Goal: Task Accomplishment & Management: Manage account settings

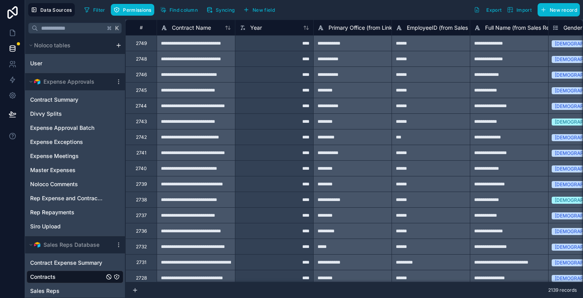
scroll to position [248, 0]
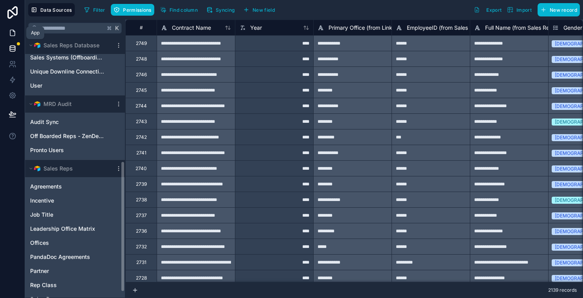
click at [15, 31] on icon at bounding box center [13, 33] width 8 height 8
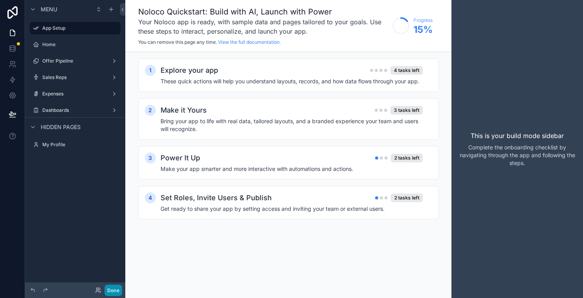
click at [113, 288] on button "Done" at bounding box center [114, 290] width 18 height 11
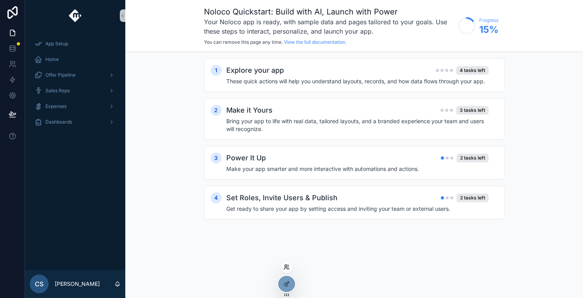
click at [283, 269] on icon at bounding box center [286, 267] width 6 height 6
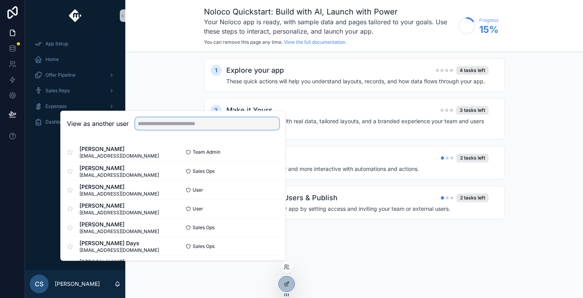
click at [200, 124] on input "text" at bounding box center [207, 123] width 144 height 13
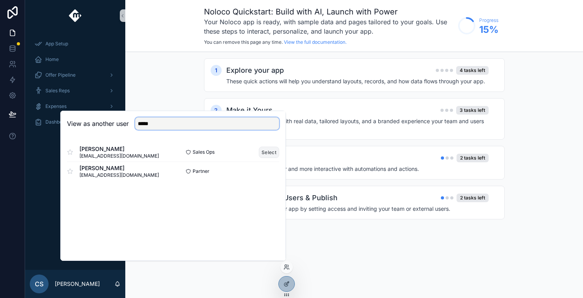
type input "*****"
click at [264, 150] on button "Select" at bounding box center [269, 152] width 20 height 11
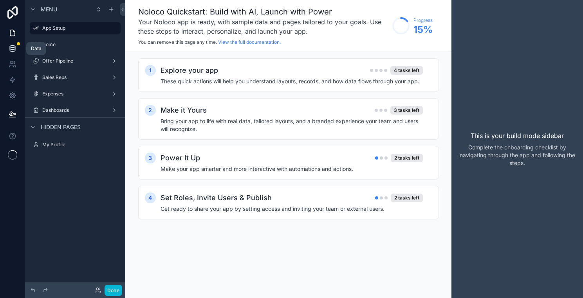
click at [10, 48] on icon at bounding box center [12, 48] width 5 height 3
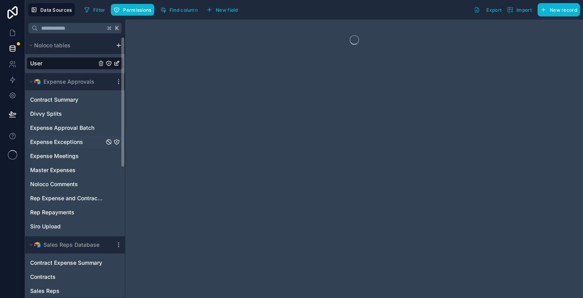
click at [78, 138] on span "Expense Exceptions" at bounding box center [56, 142] width 53 height 8
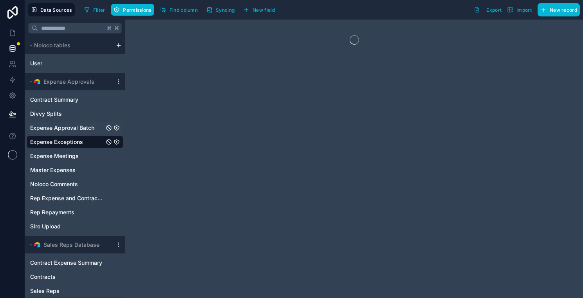
click at [85, 125] on span "Expense Approval Batch" at bounding box center [62, 128] width 64 height 8
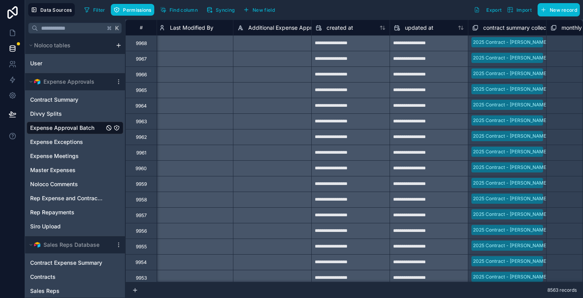
scroll to position [0, 2121]
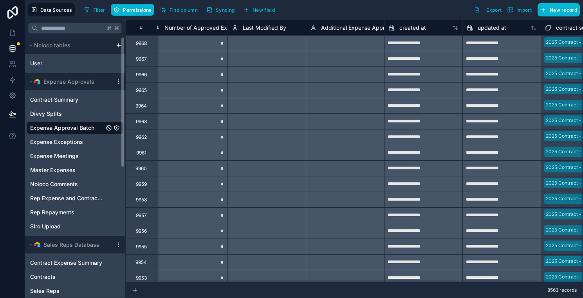
click at [117, 127] on icon "Expense Approval Batch" at bounding box center [117, 128] width 6 height 6
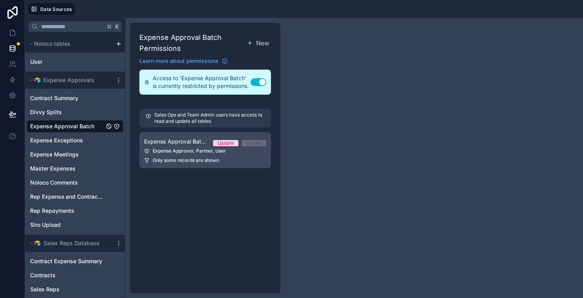
click at [234, 164] on link "Expense Approval Batch Permission 1 Update Create Expense Approver, Partner, Us…" at bounding box center [205, 150] width 132 height 36
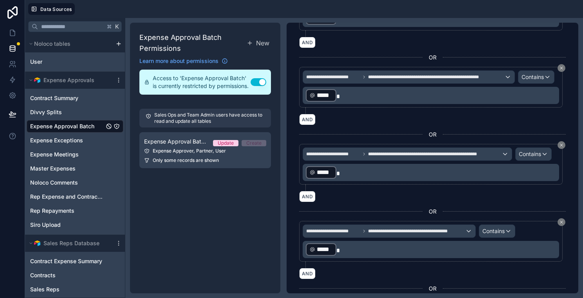
scroll to position [248, 0]
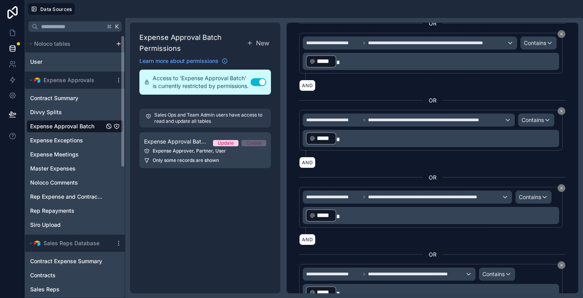
click at [71, 125] on span "Expense Approval Batch" at bounding box center [62, 127] width 64 height 8
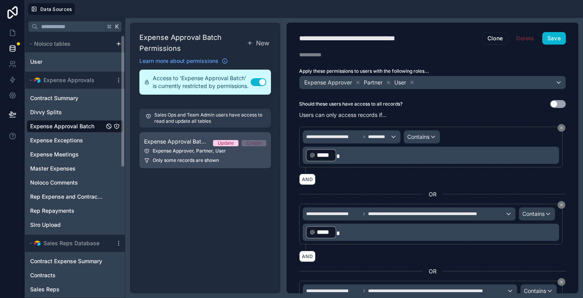
click at [210, 151] on div "Expense Approver, Partner, User" at bounding box center [205, 151] width 122 height 6
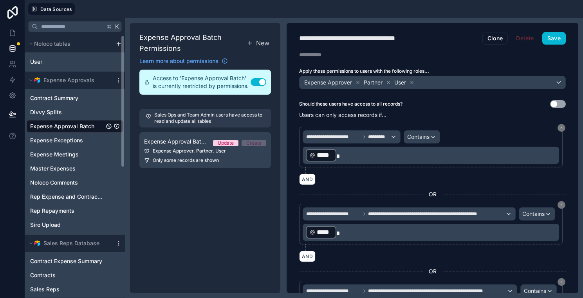
click at [86, 124] on span "Expense Approval Batch" at bounding box center [62, 127] width 64 height 8
click at [51, 133] on div "Contract Summary Divvy Splits Expense Approval Batch Expense Exceptions Expense…" at bounding box center [75, 160] width 97 height 142
click at [69, 126] on span "Expense Approval Batch" at bounding box center [62, 127] width 64 height 8
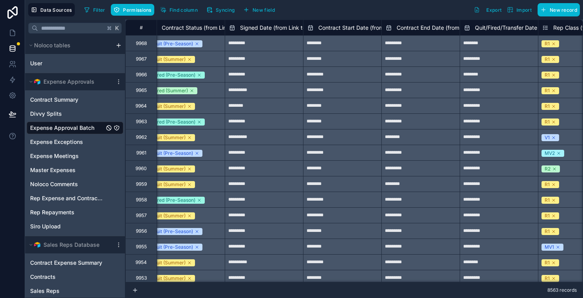
scroll to position [0, 1111]
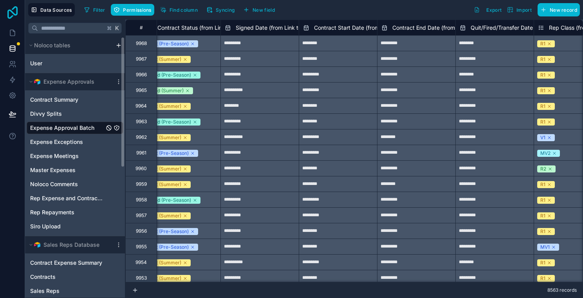
click at [16, 12] on icon at bounding box center [12, 12] width 10 height 13
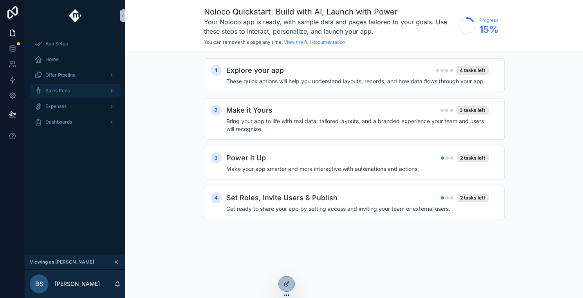
click at [76, 91] on div "Sales Reps" at bounding box center [74, 91] width 81 height 13
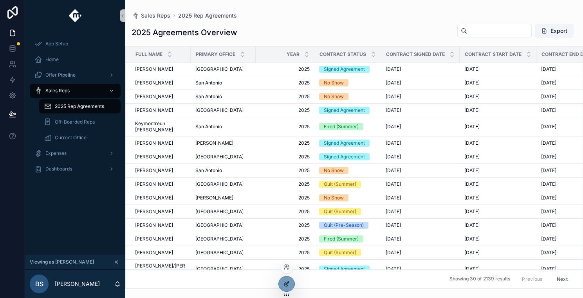
click at [288, 280] on div at bounding box center [287, 284] width 16 height 15
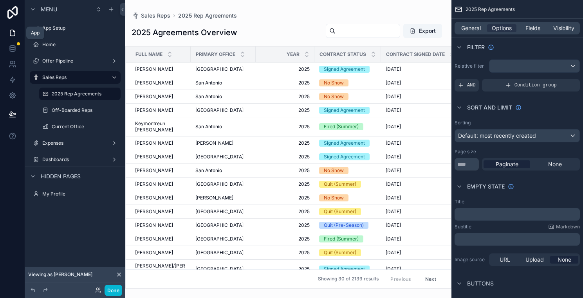
click at [15, 34] on icon at bounding box center [13, 33] width 8 height 8
click at [10, 62] on icon at bounding box center [11, 62] width 3 height 3
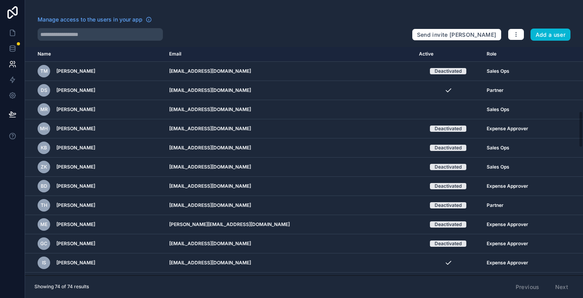
scroll to position [402, 0]
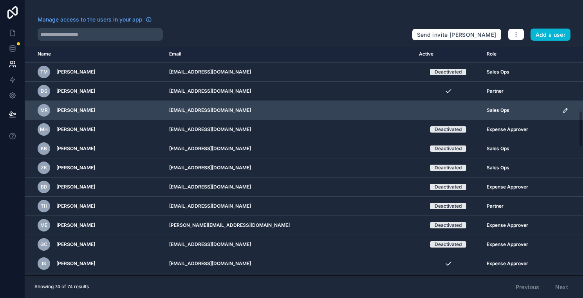
click at [562, 108] on icon "scrollable content" at bounding box center [565, 110] width 6 height 6
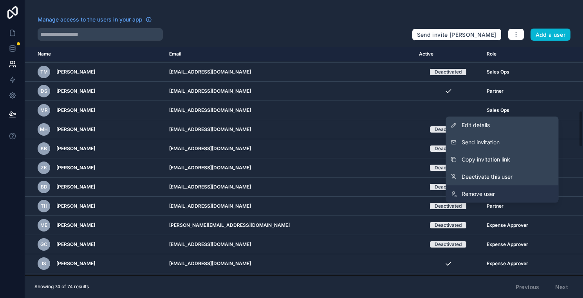
click at [485, 192] on span "Remove user" at bounding box center [478, 194] width 33 height 8
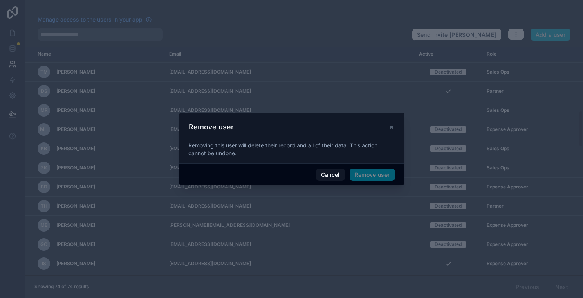
click at [385, 176] on span "Remove user" at bounding box center [372, 175] width 45 height 13
click at [305, 172] on div "Cancel Remove user" at bounding box center [291, 175] width 225 height 22
click at [271, 171] on div "Cancel Remove user" at bounding box center [291, 175] width 225 height 22
click at [389, 125] on icon at bounding box center [391, 127] width 6 height 6
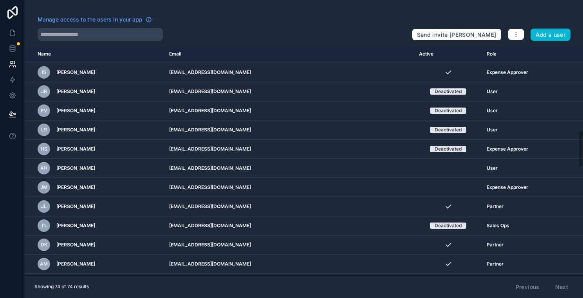
scroll to position [681, 0]
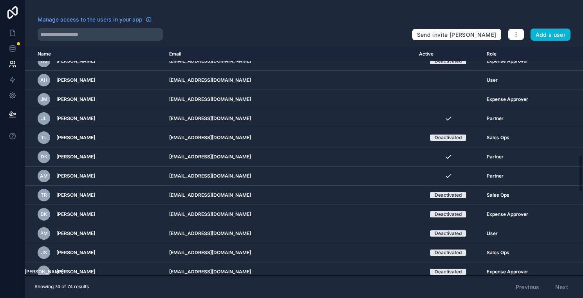
click at [490, 55] on th "Role" at bounding box center [520, 54] width 76 height 14
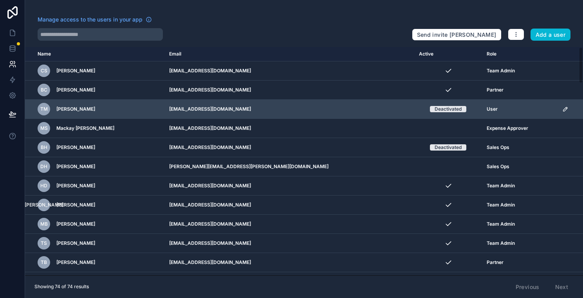
scroll to position [293, 0]
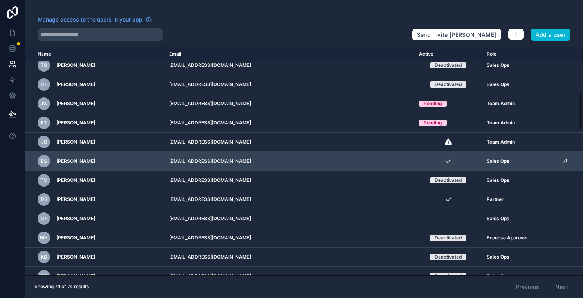
click at [562, 160] on icon "scrollable content" at bounding box center [565, 161] width 6 height 6
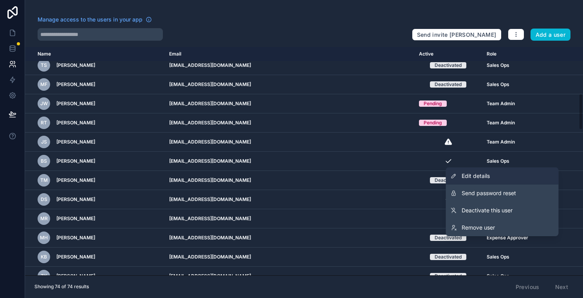
click at [505, 175] on link "Edit details" at bounding box center [502, 176] width 113 height 17
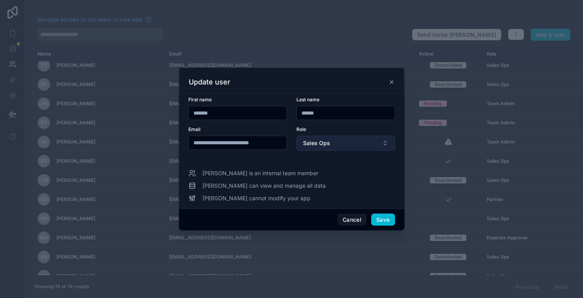
click at [324, 150] on button "Sales Ops" at bounding box center [345, 143] width 99 height 15
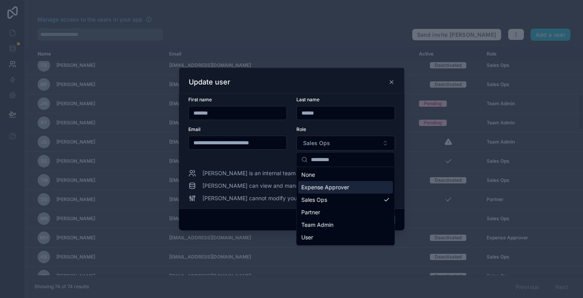
click at [344, 187] on span "Expense Approver" at bounding box center [325, 188] width 48 height 8
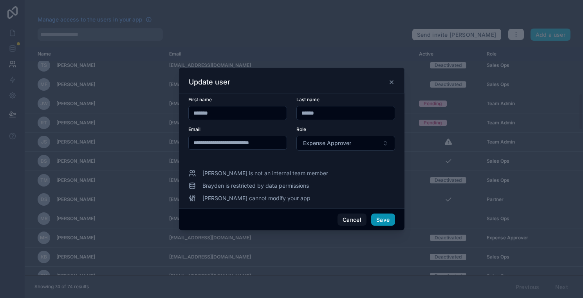
click at [384, 214] on button "Save" at bounding box center [382, 220] width 23 height 13
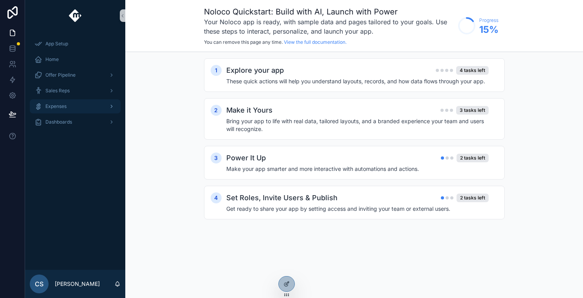
click at [94, 108] on div "Expenses" at bounding box center [74, 106] width 81 height 13
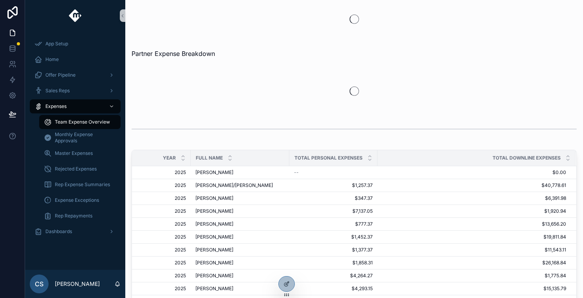
scroll to position [33, 0]
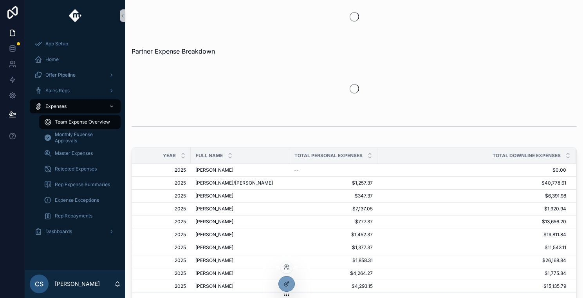
click at [283, 268] on div at bounding box center [286, 267] width 13 height 13
click at [289, 265] on icon at bounding box center [286, 267] width 6 height 6
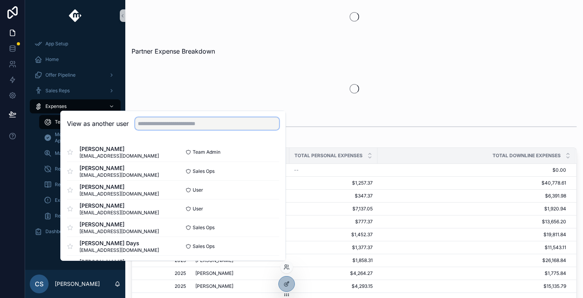
click at [213, 123] on input "text" at bounding box center [207, 123] width 144 height 13
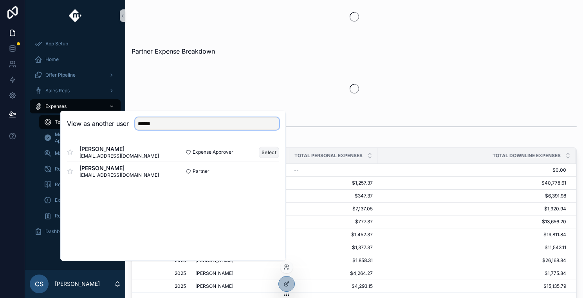
type input "******"
click at [263, 150] on button "Select" at bounding box center [269, 152] width 20 height 11
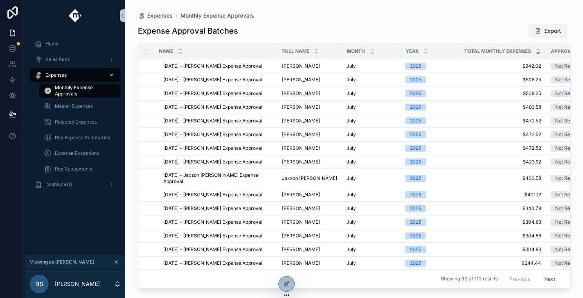
click at [65, 72] on span "Expenses" at bounding box center [55, 75] width 21 height 6
click at [70, 124] on span "Rejected Expenses" at bounding box center [76, 122] width 42 height 6
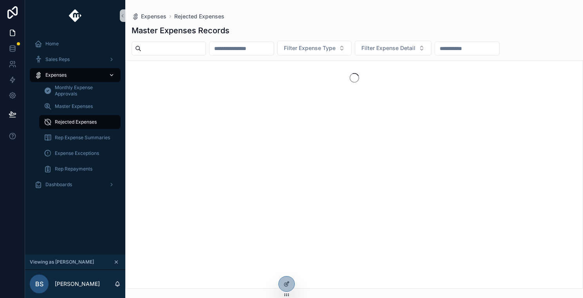
click at [62, 72] on span "Expenses" at bounding box center [55, 75] width 21 height 6
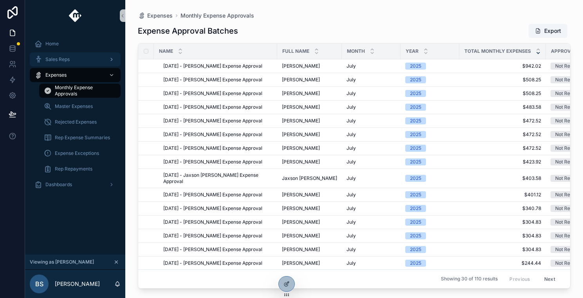
click at [61, 52] on div "Sales Reps" at bounding box center [75, 60] width 100 height 16
click at [74, 41] on div "Home" at bounding box center [74, 44] width 81 height 13
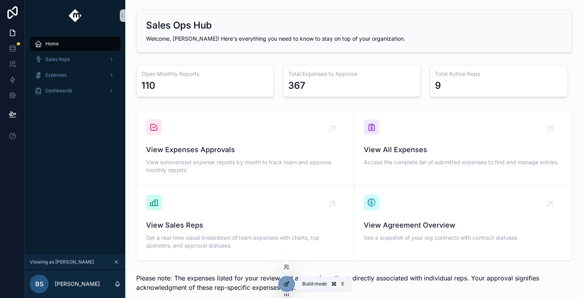
click at [286, 281] on icon at bounding box center [286, 284] width 6 height 6
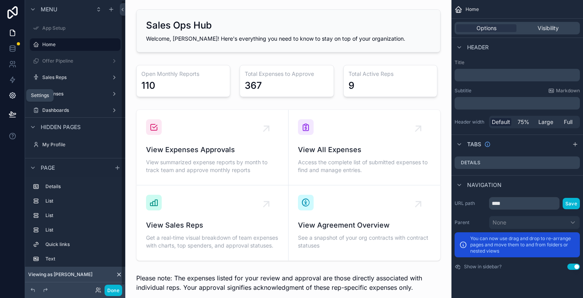
click at [5, 101] on link at bounding box center [12, 96] width 25 height 16
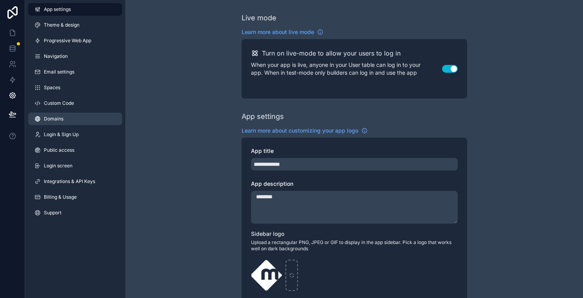
click at [71, 117] on link "Domains" at bounding box center [75, 119] width 94 height 13
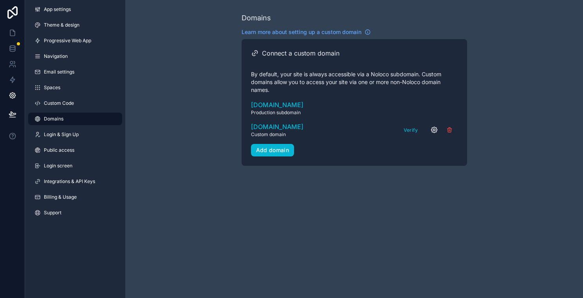
click at [433, 130] on icon "scrollable content" at bounding box center [434, 130] width 8 height 8
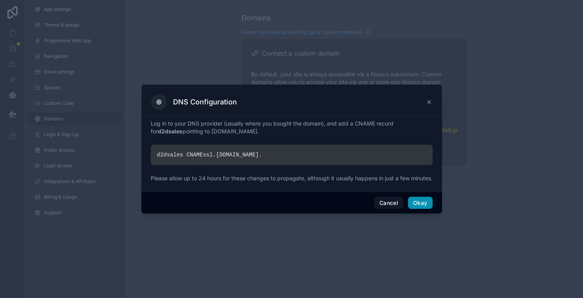
click at [416, 204] on button "Okay" at bounding box center [420, 203] width 24 height 13
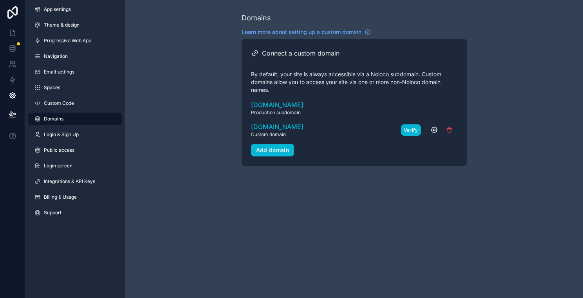
click at [402, 131] on button "Verify" at bounding box center [411, 129] width 20 height 11
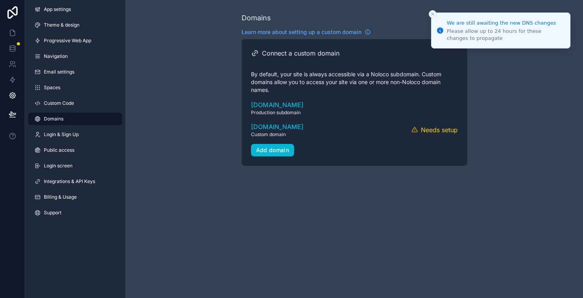
click at [431, 12] on icon "Close toast" at bounding box center [432, 14] width 5 height 5
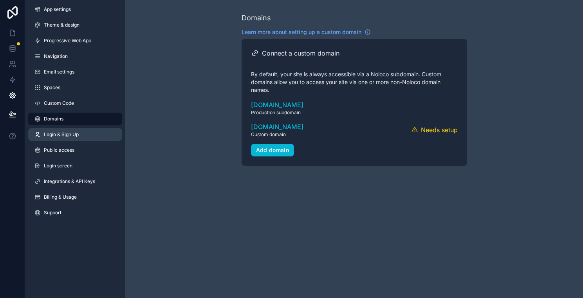
click at [92, 132] on link "Login & Sign Up" at bounding box center [75, 134] width 94 height 13
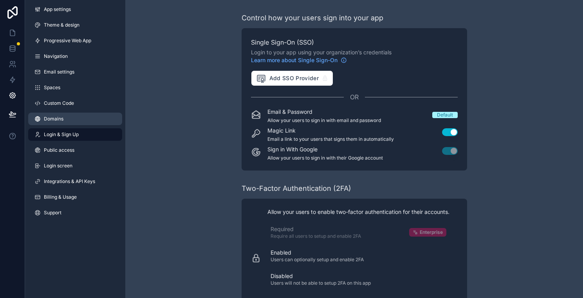
click at [70, 117] on link "Domains" at bounding box center [75, 119] width 94 height 13
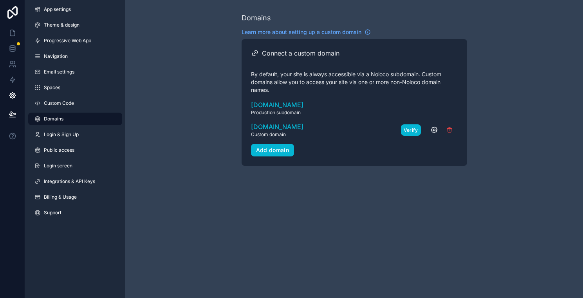
click at [410, 128] on button "Verify" at bounding box center [411, 129] width 20 height 11
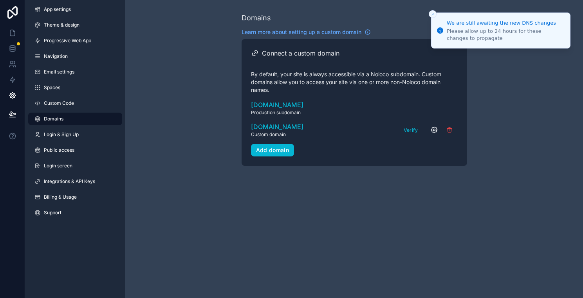
click at [434, 132] on icon "scrollable content" at bounding box center [434, 130] width 8 height 8
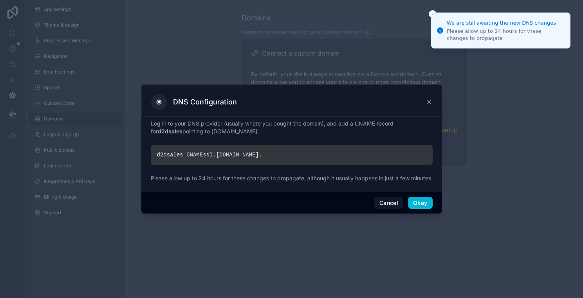
click at [429, 94] on div "DNS Configuration" at bounding box center [291, 102] width 281 height 16
click at [429, 101] on icon at bounding box center [428, 102] width 3 height 3
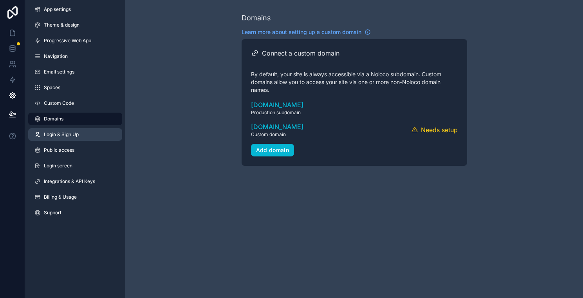
click at [81, 130] on link "Login & Sign Up" at bounding box center [75, 134] width 94 height 13
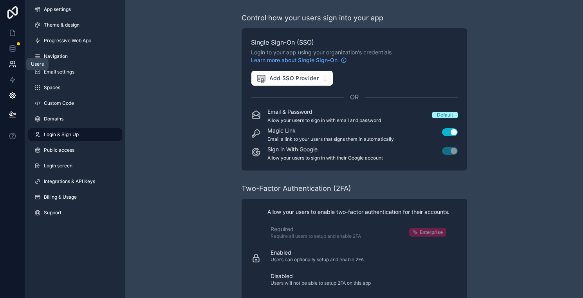
click at [14, 68] on icon at bounding box center [13, 64] width 8 height 8
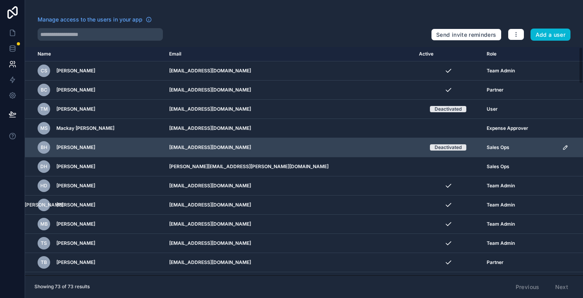
click at [562, 146] on icon "scrollable content" at bounding box center [565, 147] width 6 height 6
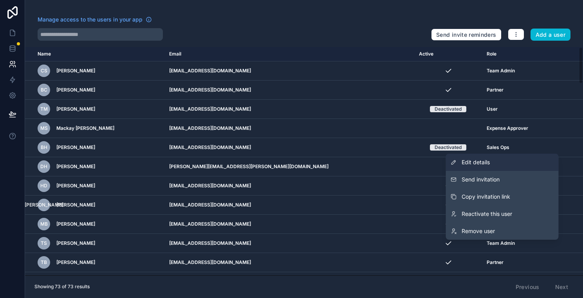
click at [510, 163] on link "Edit details" at bounding box center [502, 162] width 113 height 17
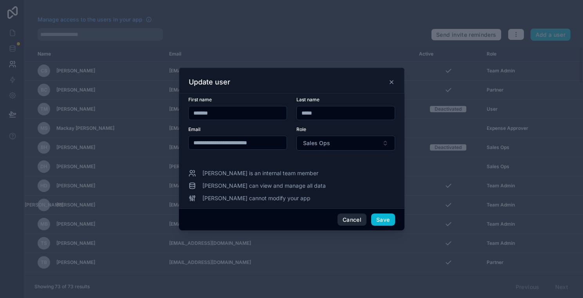
click at [355, 216] on button "Cancel" at bounding box center [351, 220] width 29 height 13
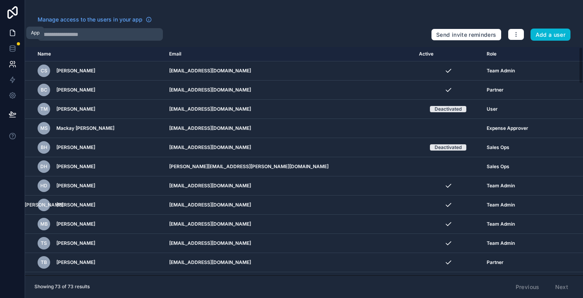
click at [8, 37] on link at bounding box center [12, 33] width 25 height 16
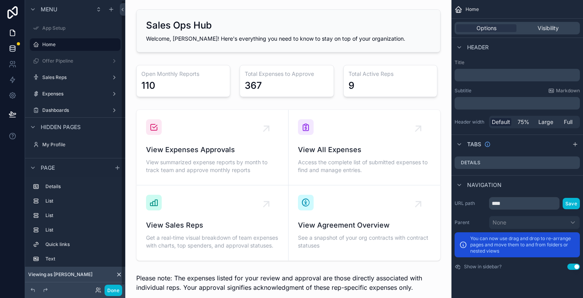
click at [13, 47] on icon at bounding box center [12, 47] width 5 height 2
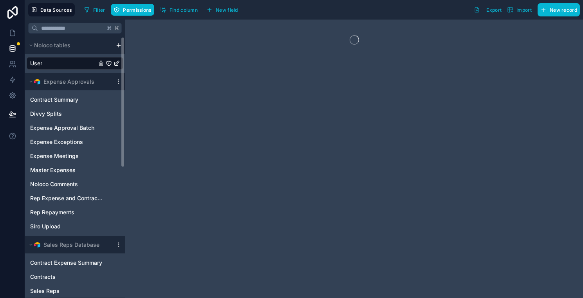
click at [45, 65] on link "User" at bounding box center [63, 63] width 66 height 8
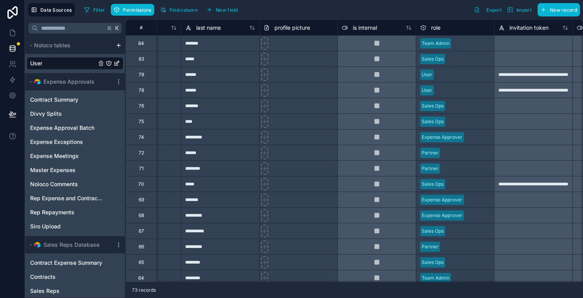
scroll to position [0, 177]
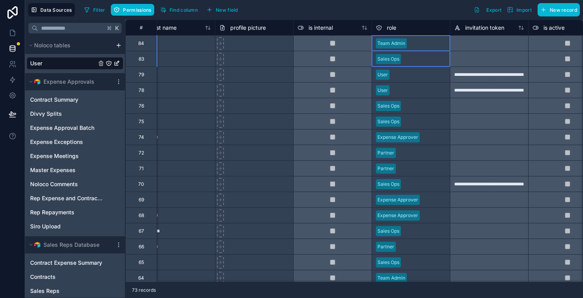
click at [433, 51] on div "Sales Ops" at bounding box center [410, 59] width 78 height 16
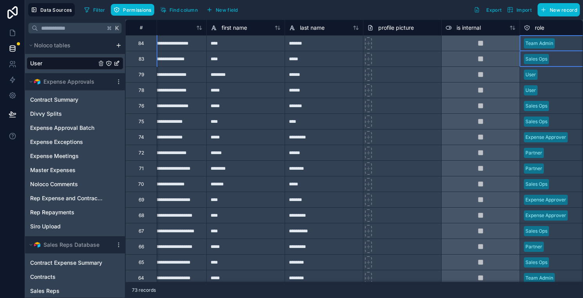
scroll to position [0, 56]
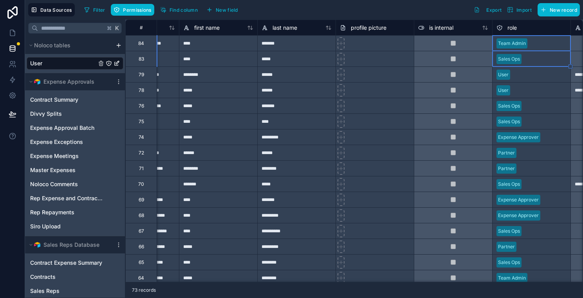
click at [521, 77] on div at bounding box center [539, 75] width 53 height 8
click at [544, 62] on div at bounding box center [546, 59] width 42 height 8
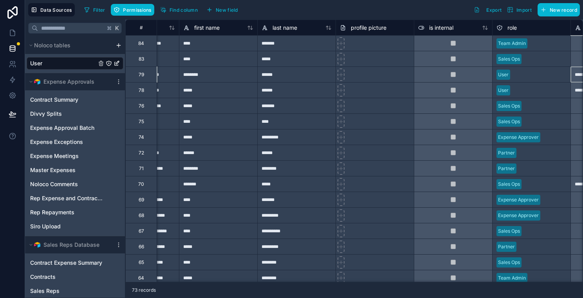
scroll to position [0, 123]
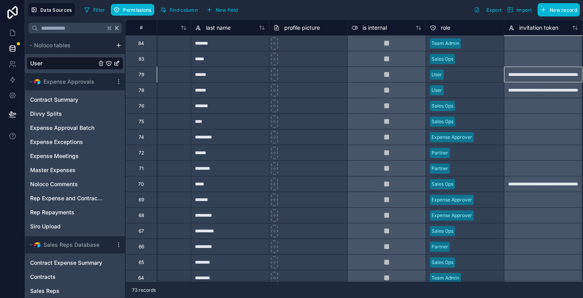
drag, startPoint x: 571, startPoint y: 69, endPoint x: 568, endPoint y: 78, distance: 9.4
click at [568, 78] on div "**********" at bounding box center [543, 75] width 78 height 16
click at [476, 59] on div at bounding box center [479, 59] width 42 height 8
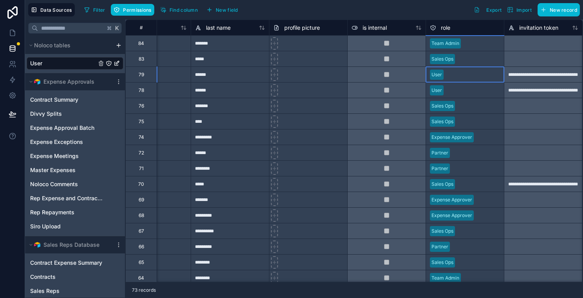
click at [475, 70] on div "User" at bounding box center [465, 75] width 78 height 12
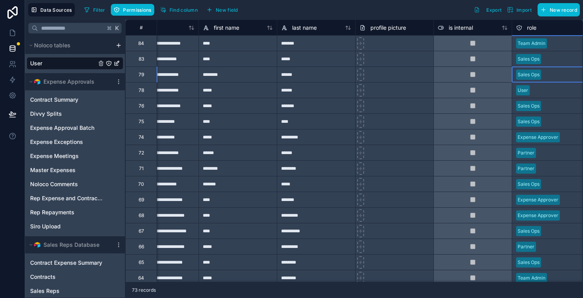
click at [541, 87] on div at bounding box center [559, 91] width 53 height 8
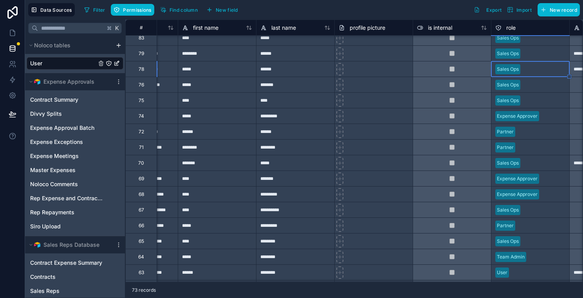
scroll to position [40, 57]
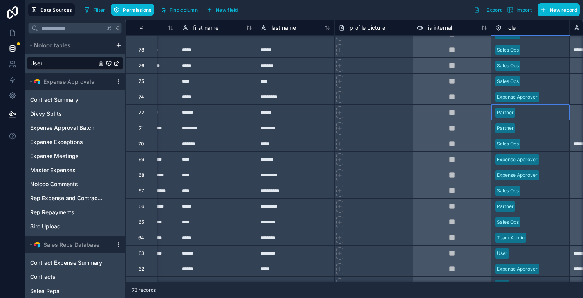
click at [532, 118] on div "Partner" at bounding box center [530, 113] width 78 height 12
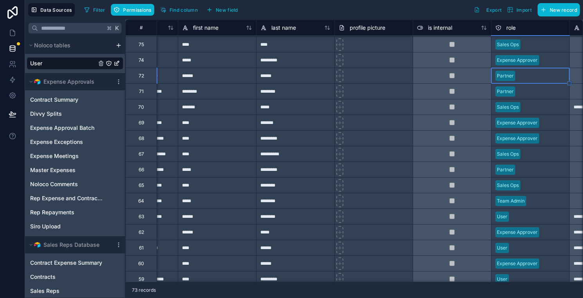
scroll to position [97, 57]
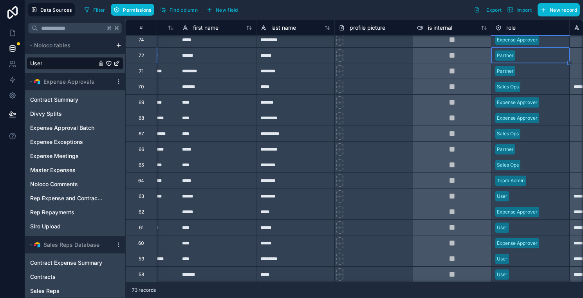
click at [536, 153] on div "Partner" at bounding box center [530, 150] width 78 height 12
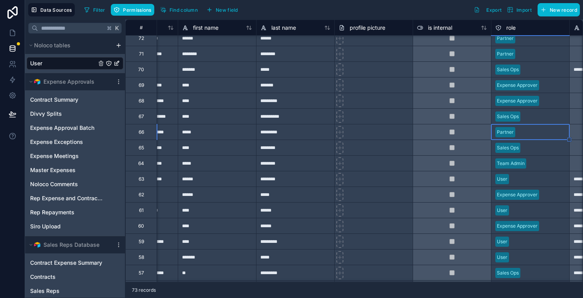
click at [537, 147] on div at bounding box center [544, 148] width 42 height 8
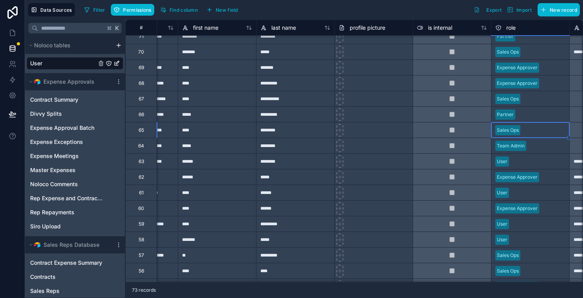
scroll to position [134, 57]
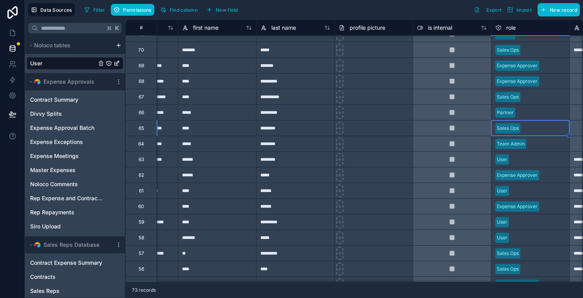
click at [534, 159] on div at bounding box center [538, 160] width 53 height 8
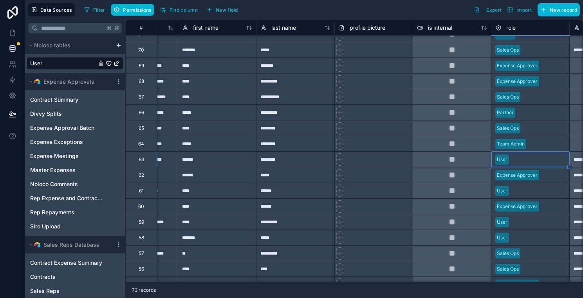
scroll to position [142, 57]
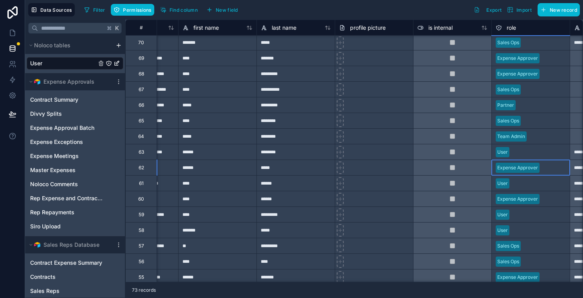
click at [548, 169] on div at bounding box center [554, 168] width 23 height 8
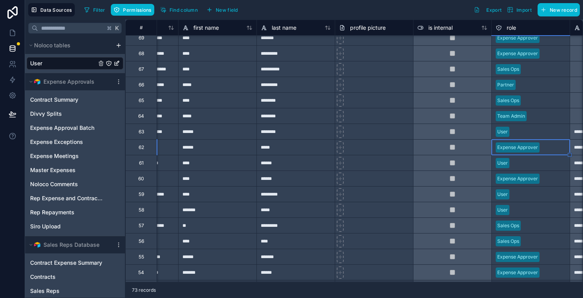
scroll to position [165, 57]
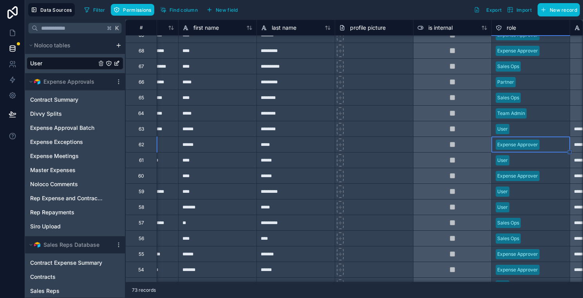
click at [548, 177] on div at bounding box center [554, 176] width 23 height 8
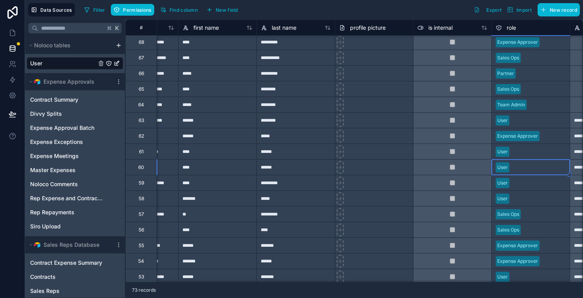
scroll to position [181, 57]
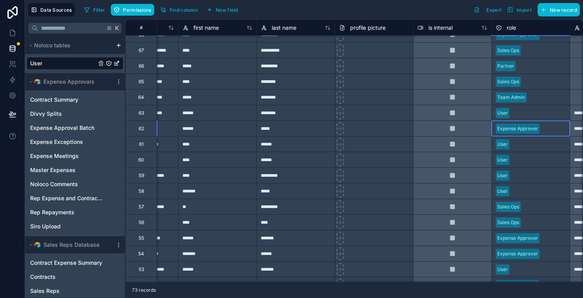
click at [549, 131] on div at bounding box center [554, 129] width 23 height 8
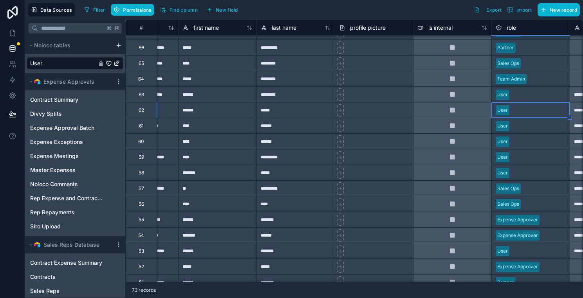
click at [540, 192] on div "Sales Ops" at bounding box center [531, 189] width 78 height 12
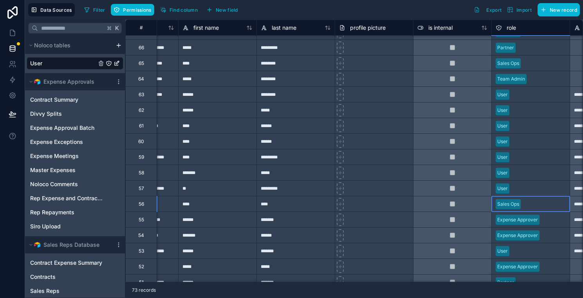
click at [538, 204] on div at bounding box center [545, 204] width 42 height 8
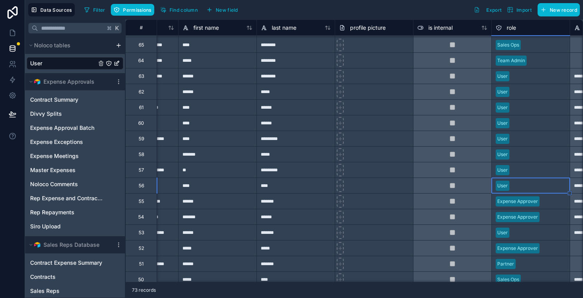
click at [551, 198] on div at bounding box center [554, 202] width 23 height 8
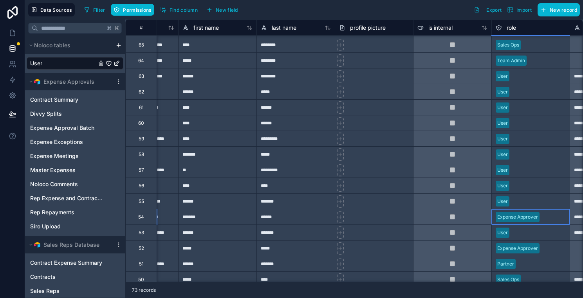
click at [552, 216] on div at bounding box center [554, 217] width 23 height 8
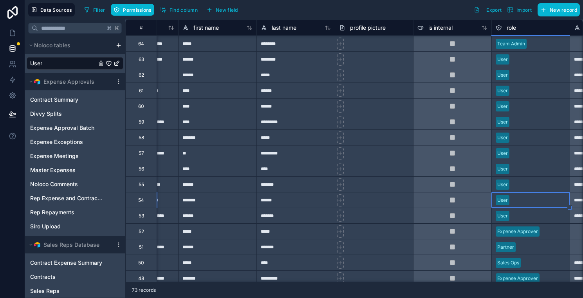
click at [556, 231] on div at bounding box center [554, 232] width 23 height 8
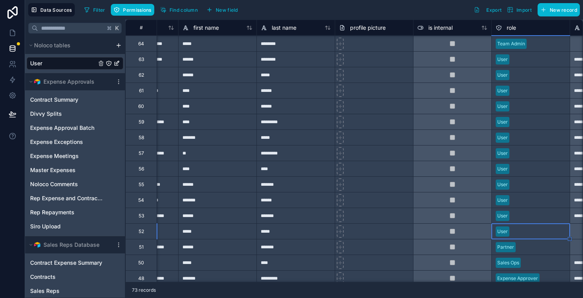
scroll to position [249, 57]
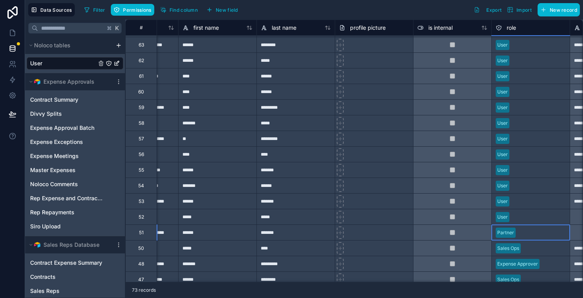
click at [538, 225] on div "Partner" at bounding box center [531, 232] width 78 height 15
click at [537, 220] on div at bounding box center [538, 217] width 53 height 8
click at [536, 234] on div at bounding box center [542, 233] width 47 height 8
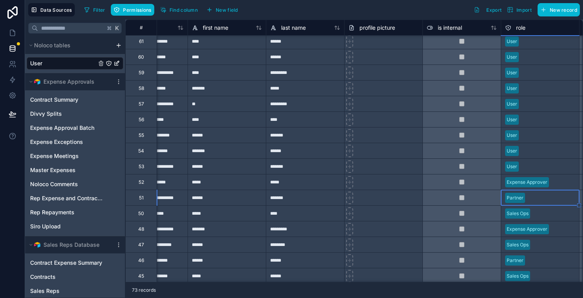
scroll to position [293, 47]
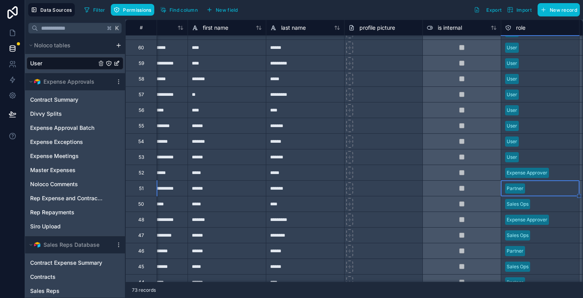
click at [543, 205] on div at bounding box center [554, 204] width 42 height 8
click at [543, 154] on div at bounding box center [548, 157] width 53 height 8
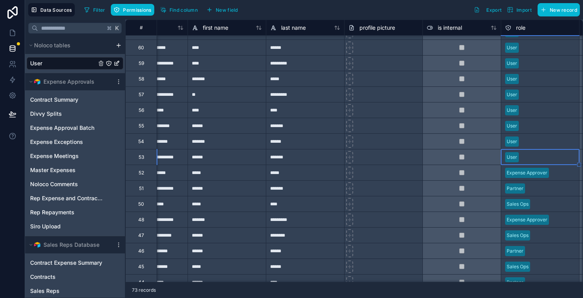
click at [539, 206] on div at bounding box center [554, 204] width 42 height 8
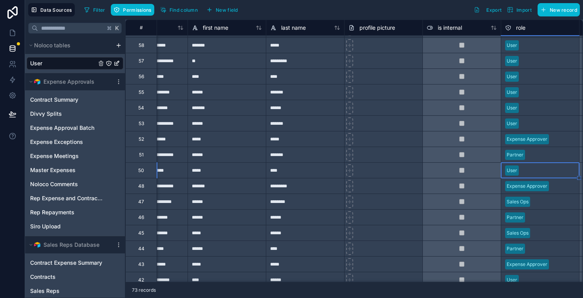
scroll to position [334, 47]
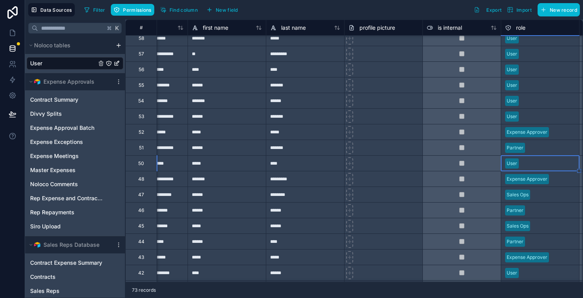
click at [544, 197] on div at bounding box center [554, 195] width 42 height 8
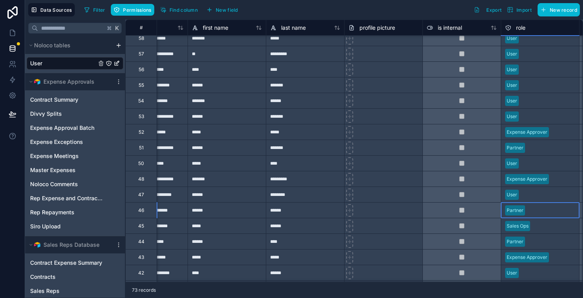
click at [542, 211] on div at bounding box center [551, 211] width 47 height 8
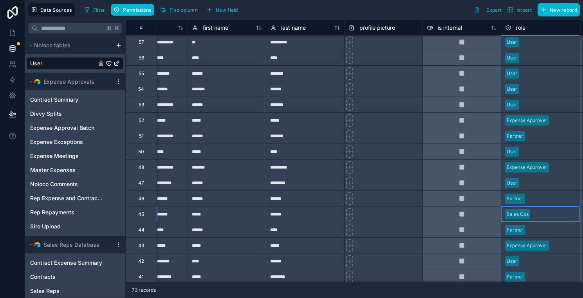
click at [546, 216] on div at bounding box center [554, 215] width 42 height 8
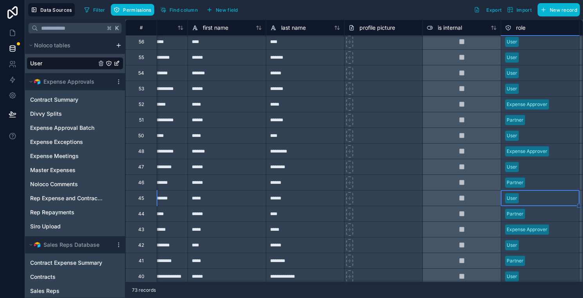
scroll to position [382, 47]
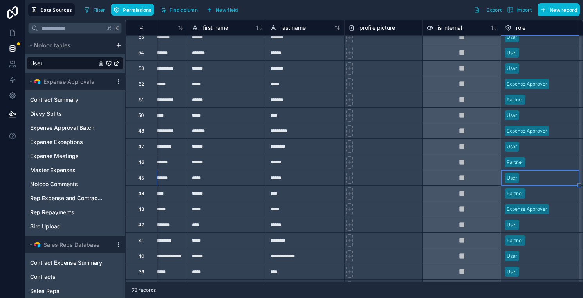
click at [557, 208] on div at bounding box center [563, 210] width 23 height 8
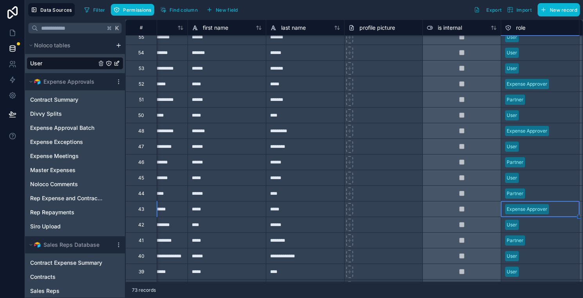
click at [550, 229] on div "User" at bounding box center [540, 225] width 78 height 12
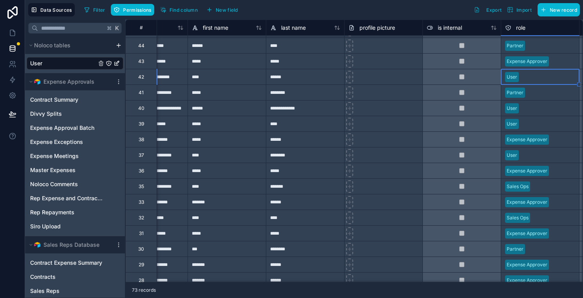
scroll to position [543, 47]
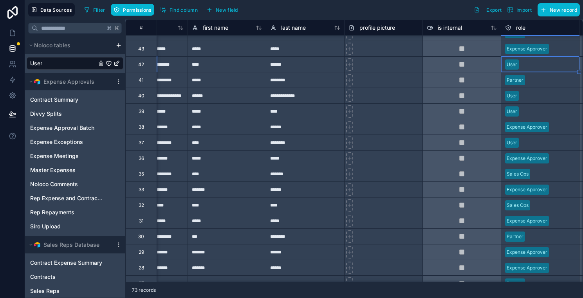
click at [553, 171] on div at bounding box center [554, 174] width 42 height 8
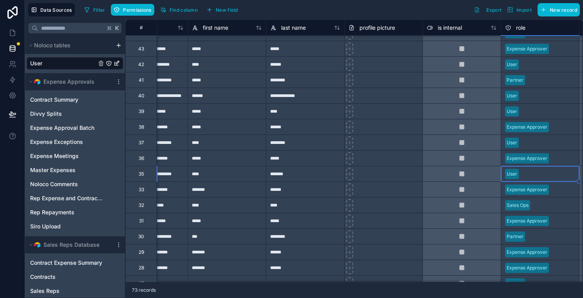
click at [544, 208] on div at bounding box center [554, 206] width 42 height 8
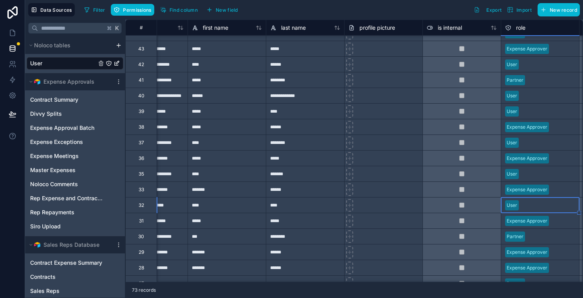
scroll to position [555, 47]
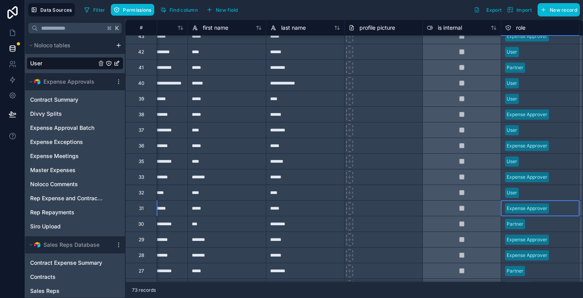
click at [560, 205] on div at bounding box center [563, 209] width 23 height 8
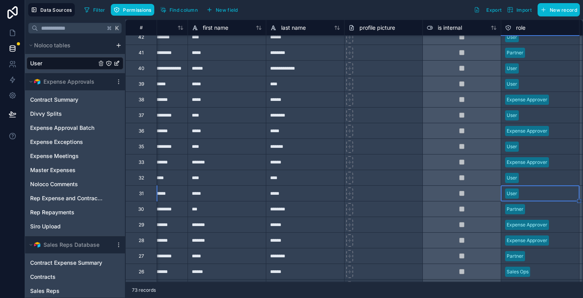
scroll to position [572, 47]
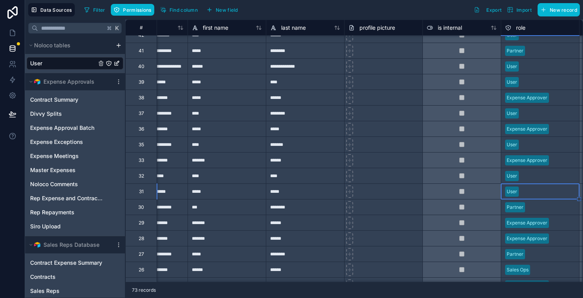
click at [559, 228] on div "Expense Approver" at bounding box center [540, 223] width 78 height 12
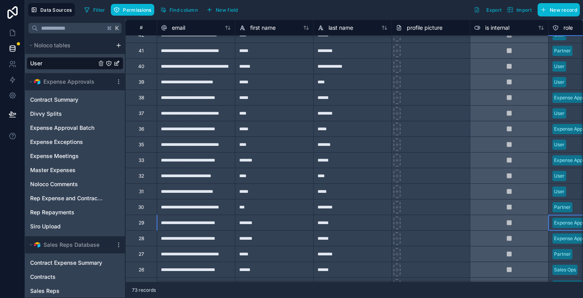
scroll to position [589, 0]
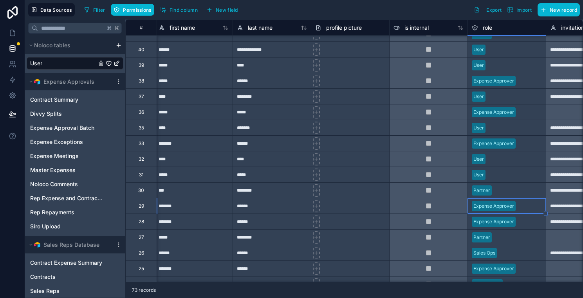
click at [533, 222] on div at bounding box center [530, 222] width 23 height 8
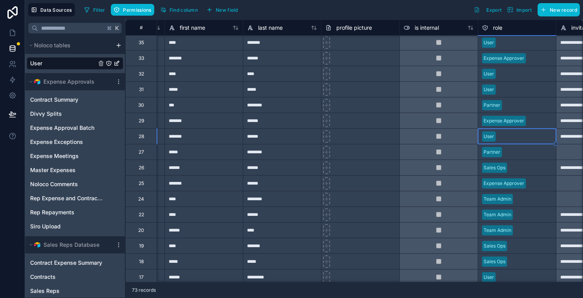
scroll to position [681, 70]
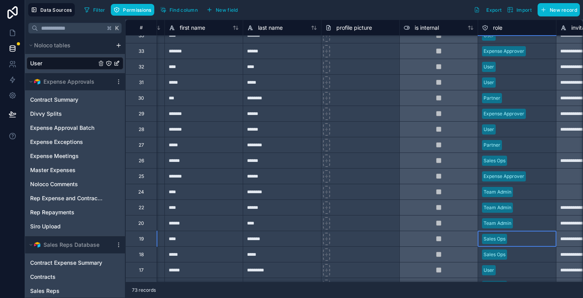
click at [528, 239] on div at bounding box center [531, 239] width 42 height 8
click at [525, 256] on div at bounding box center [531, 255] width 42 height 8
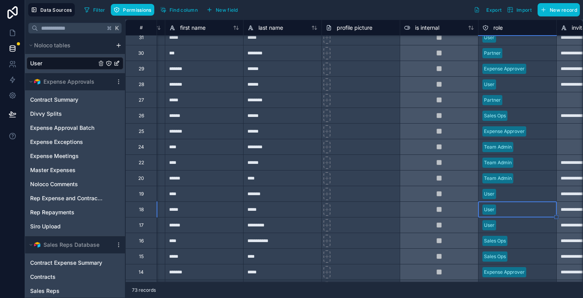
scroll to position [746, 70]
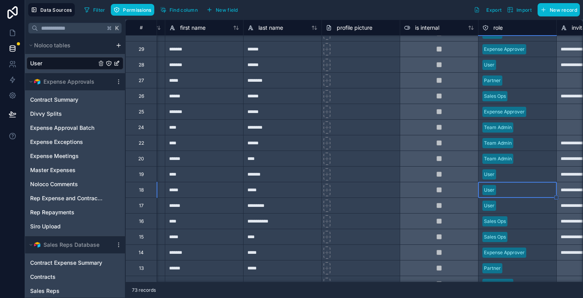
click at [528, 228] on div "Sales Ops" at bounding box center [517, 221] width 78 height 15
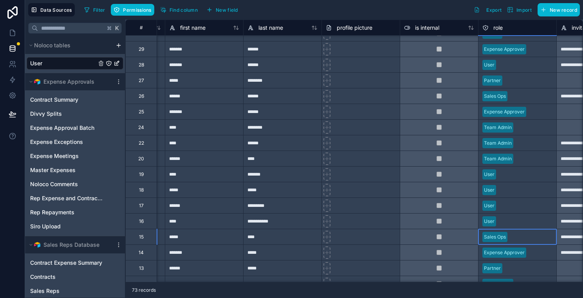
click at [527, 237] on div at bounding box center [531, 237] width 42 height 8
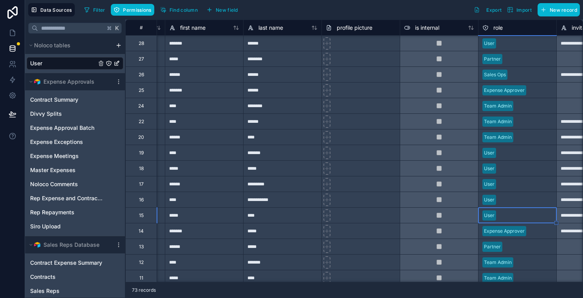
scroll to position [768, 70]
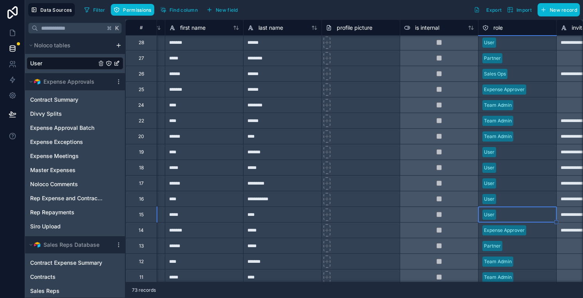
click at [537, 229] on div at bounding box center [540, 231] width 23 height 8
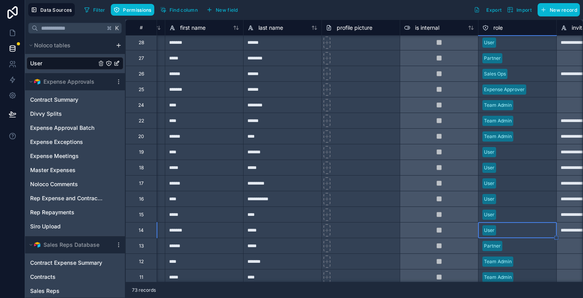
scroll to position [791, 70]
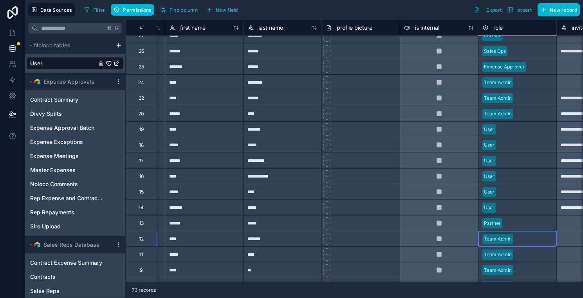
click at [537, 238] on div at bounding box center [534, 239] width 36 height 8
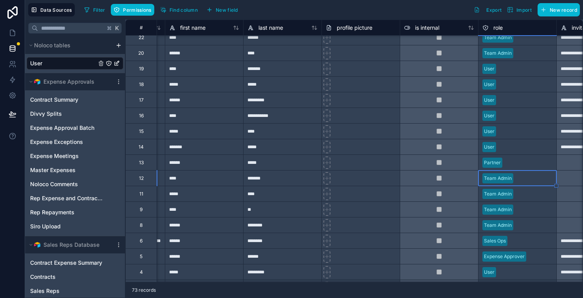
click at [537, 238] on div at bounding box center [531, 241] width 42 height 8
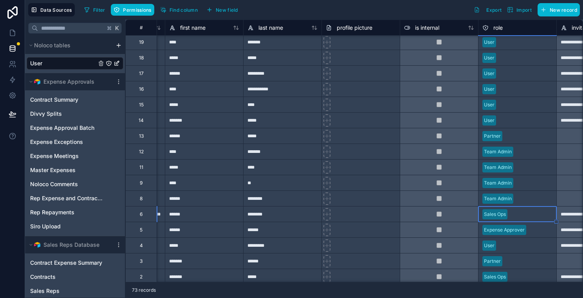
scroll to position [881, 70]
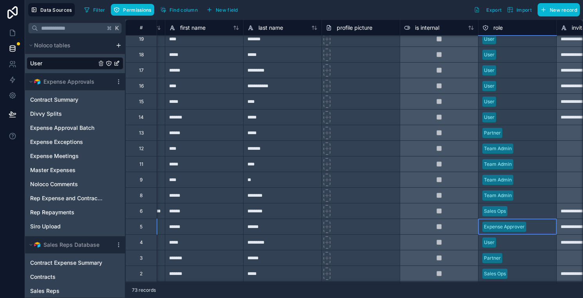
click at [539, 231] on div "Expense Approver" at bounding box center [517, 227] width 78 height 12
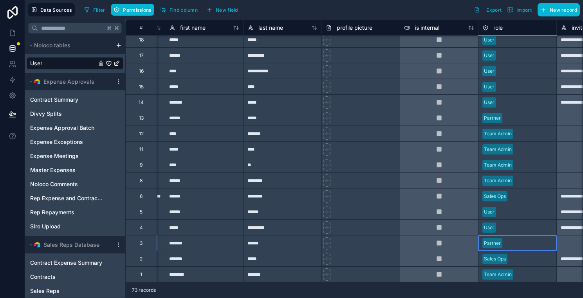
click at [535, 242] on div at bounding box center [528, 244] width 47 height 8
click at [531, 260] on div at bounding box center [531, 259] width 42 height 8
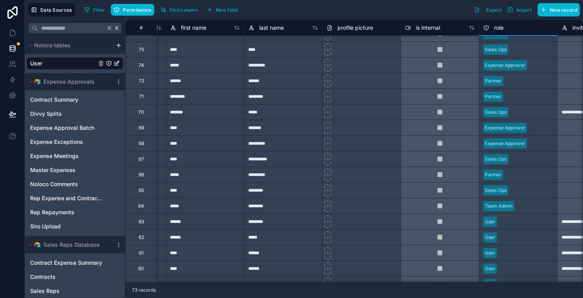
scroll to position [79, 69]
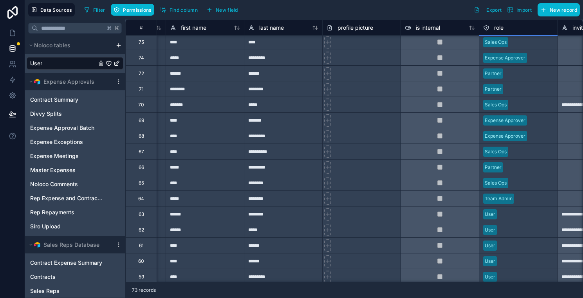
click at [512, 214] on div at bounding box center [526, 215] width 53 height 8
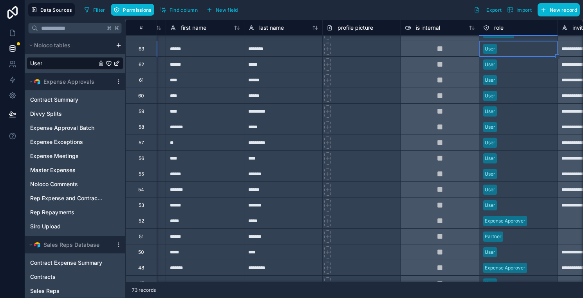
scroll to position [255, 69]
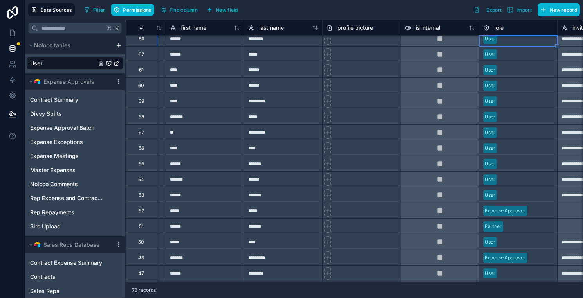
click at [516, 225] on div at bounding box center [529, 227] width 47 height 8
click at [514, 238] on div at bounding box center [526, 242] width 53 height 8
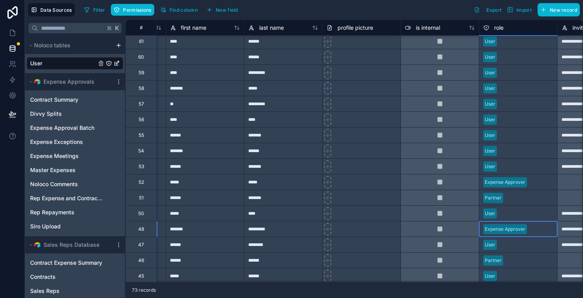
click at [534, 231] on div at bounding box center [541, 229] width 23 height 8
click at [533, 239] on div "User" at bounding box center [518, 245] width 78 height 12
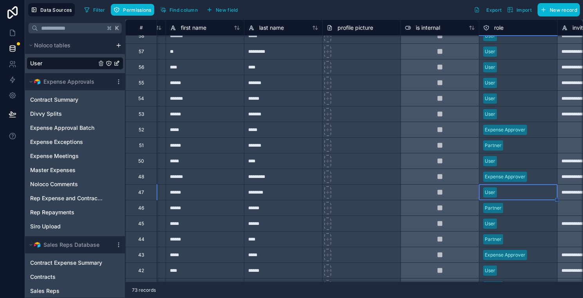
scroll to position [345, 69]
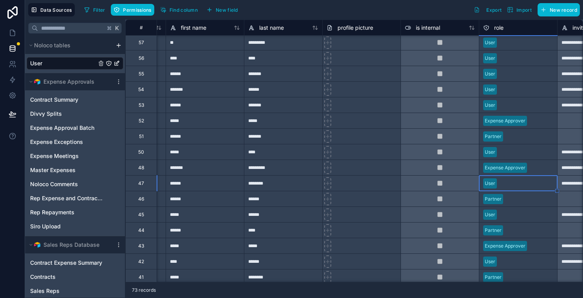
click at [539, 244] on div at bounding box center [541, 246] width 23 height 8
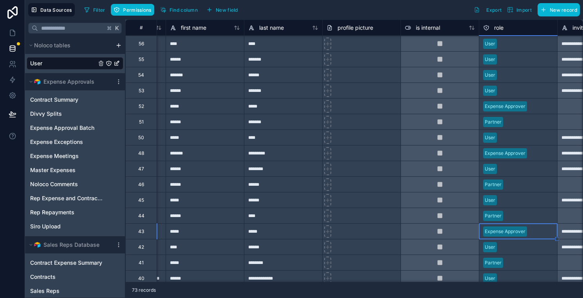
scroll to position [378, 69]
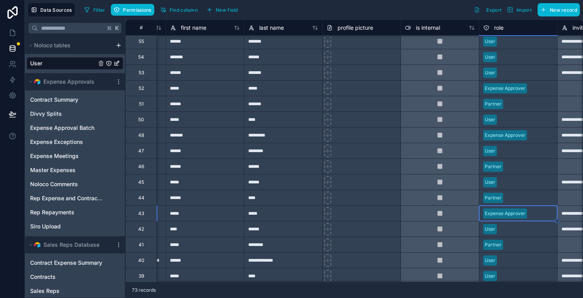
click at [539, 238] on div "Partner" at bounding box center [518, 244] width 78 height 15
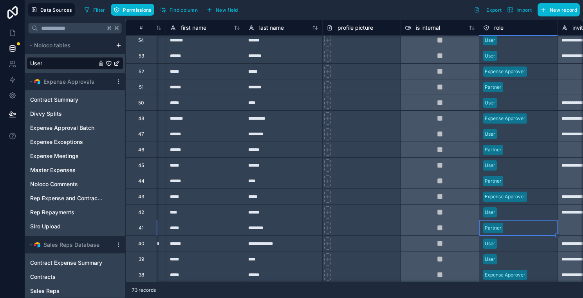
scroll to position [413, 69]
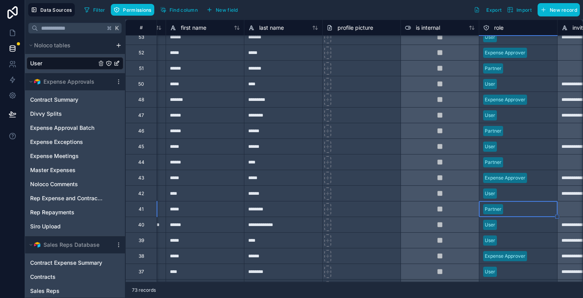
click at [540, 257] on div at bounding box center [541, 256] width 23 height 8
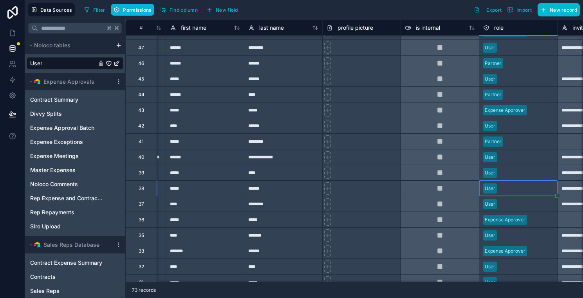
scroll to position [485, 69]
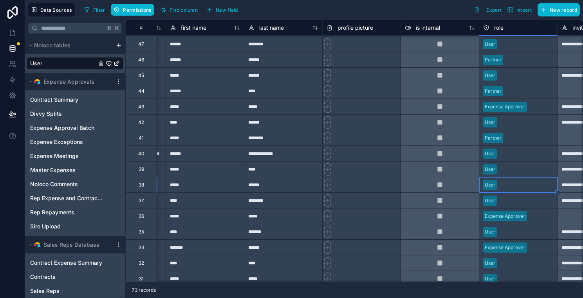
click at [538, 226] on div "User" at bounding box center [518, 232] width 78 height 12
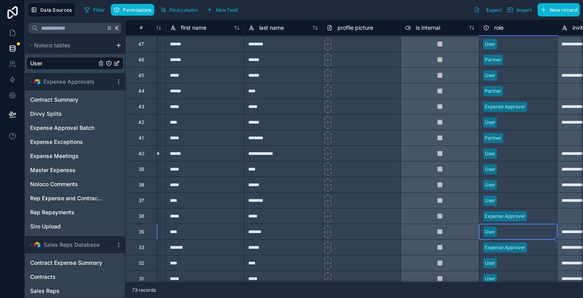
click at [536, 219] on div at bounding box center [541, 217] width 23 height 8
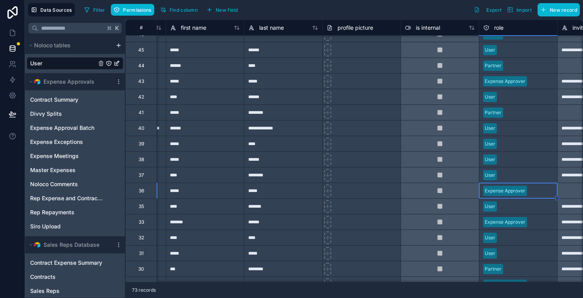
click at [539, 234] on div at bounding box center [526, 238] width 53 height 8
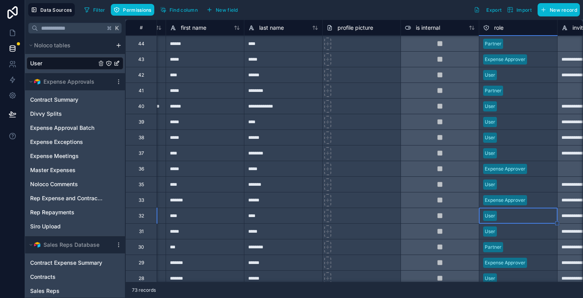
scroll to position [544, 69]
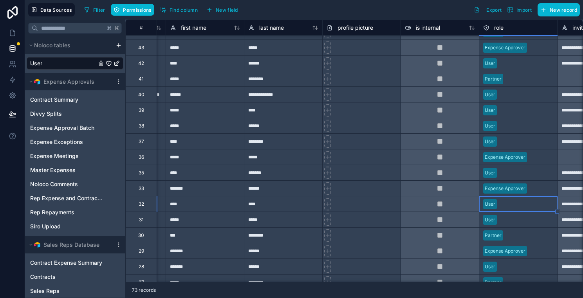
click at [535, 224] on div at bounding box center [526, 220] width 53 height 8
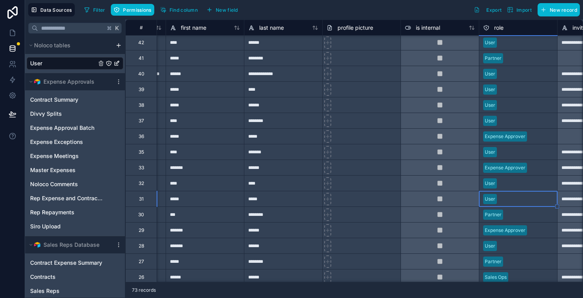
scroll to position [566, 69]
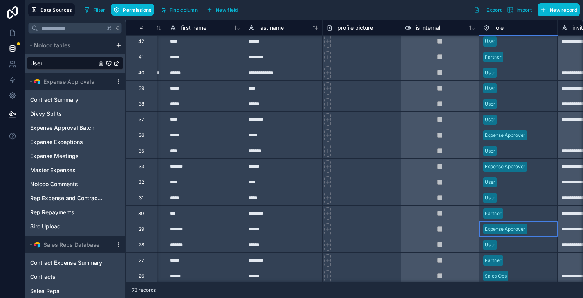
click at [537, 231] on div at bounding box center [541, 229] width 23 height 8
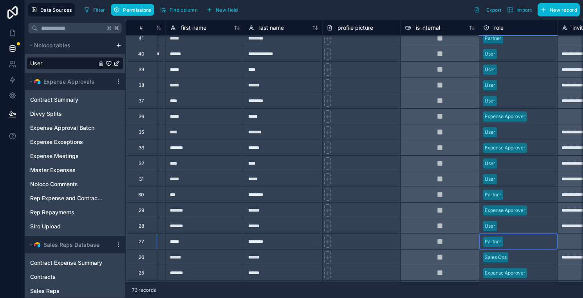
click at [535, 241] on div at bounding box center [529, 242] width 47 height 8
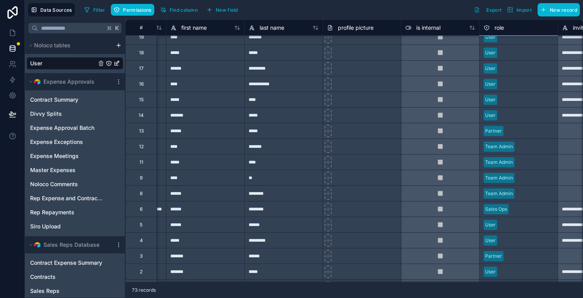
scroll to position [896, 69]
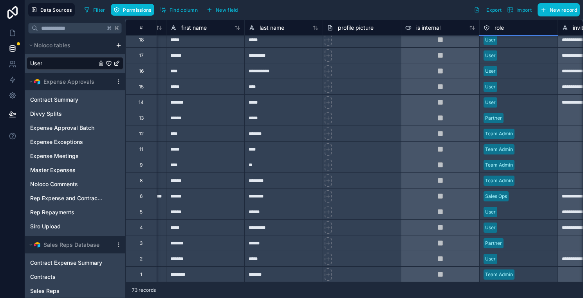
click at [529, 169] on div "Team Admin" at bounding box center [519, 165] width 78 height 12
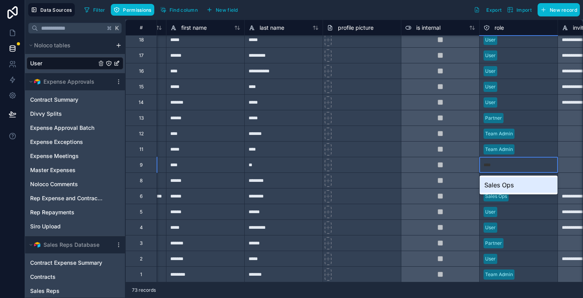
type input "****"
click at [519, 150] on div at bounding box center [535, 150] width 36 height 8
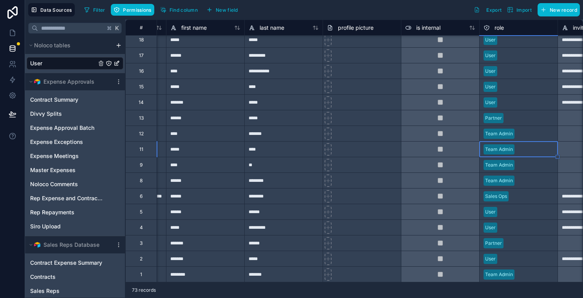
click at [525, 162] on div at bounding box center [535, 165] width 36 height 8
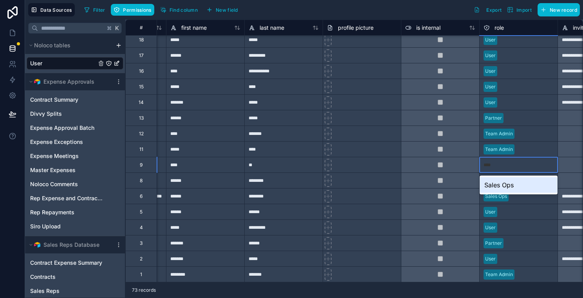
type input "*****"
click at [524, 180] on div "Sales Ops" at bounding box center [519, 185] width 78 height 16
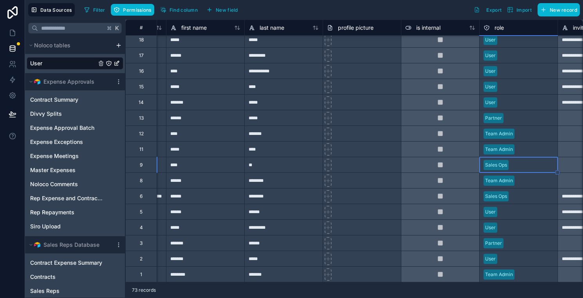
click at [525, 182] on div at bounding box center [535, 181] width 36 height 8
click at [527, 146] on div at bounding box center [535, 150] width 36 height 8
click at [529, 183] on div at bounding box center [535, 181] width 36 height 8
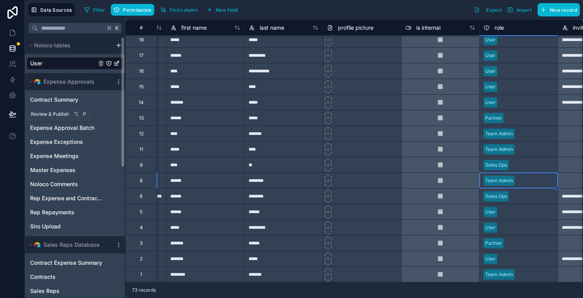
click at [9, 109] on button at bounding box center [12, 114] width 17 height 22
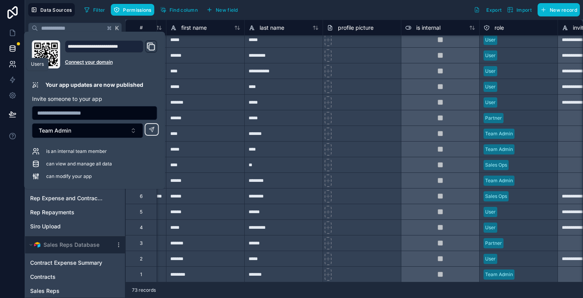
click at [15, 68] on link at bounding box center [12, 64] width 25 height 16
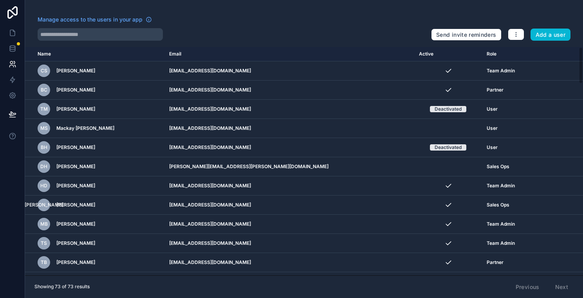
scroll to position [20, 0]
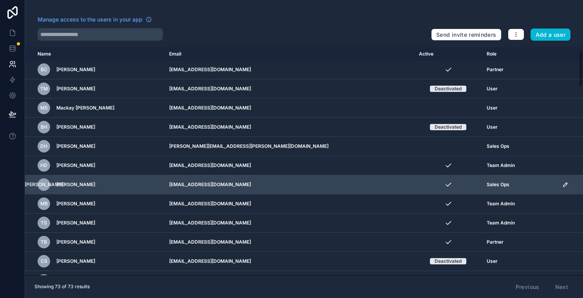
click at [562, 184] on icon "scrollable content" at bounding box center [565, 185] width 6 height 6
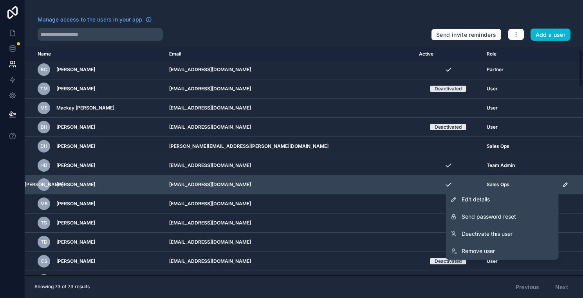
click at [306, 187] on td "[EMAIL_ADDRESS][DOMAIN_NAME]" at bounding box center [289, 184] width 250 height 19
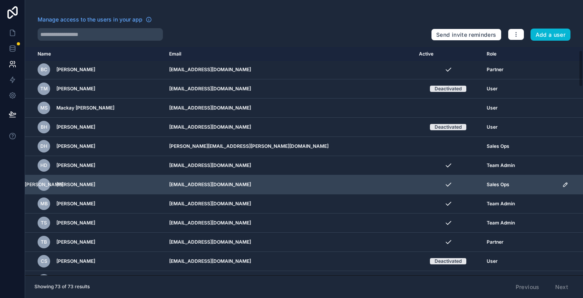
click at [66, 184] on span "[PERSON_NAME]" at bounding box center [75, 185] width 39 height 6
click at [40, 186] on div "[PERSON_NAME]" at bounding box center [44, 184] width 13 height 13
click at [562, 185] on icon "scrollable content" at bounding box center [565, 185] width 6 height 6
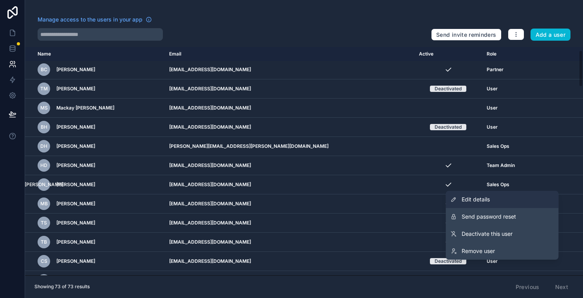
click at [532, 197] on link "Edit details" at bounding box center [502, 199] width 113 height 17
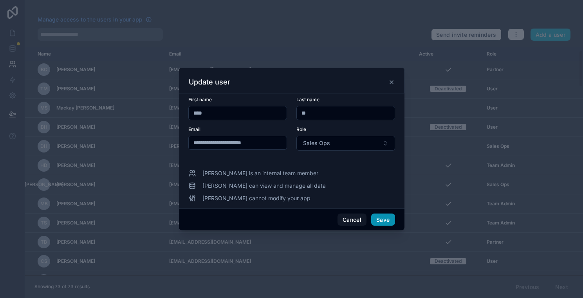
click at [388, 220] on button "Save" at bounding box center [382, 220] width 23 height 13
click at [355, 219] on button "Cancel" at bounding box center [351, 220] width 29 height 13
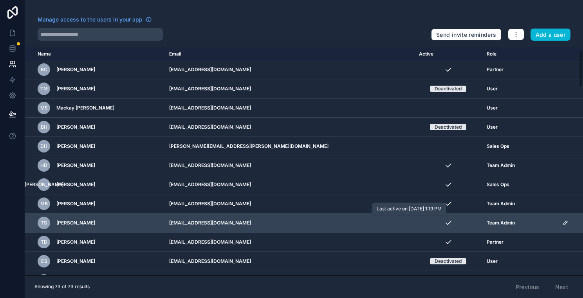
scroll to position [33, 0]
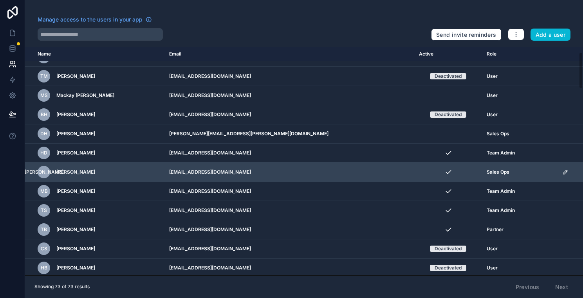
click at [516, 176] on td "Sales Ops" at bounding box center [520, 172] width 76 height 19
click at [562, 171] on icon "scrollable content" at bounding box center [565, 172] width 6 height 6
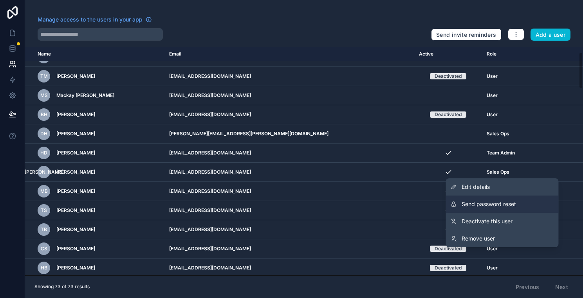
click at [519, 206] on button "Send password reset" at bounding box center [502, 204] width 113 height 17
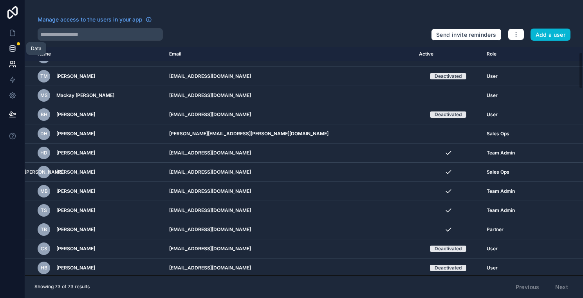
click at [15, 45] on icon at bounding box center [13, 49] width 8 height 8
